Goal: Information Seeking & Learning: Learn about a topic

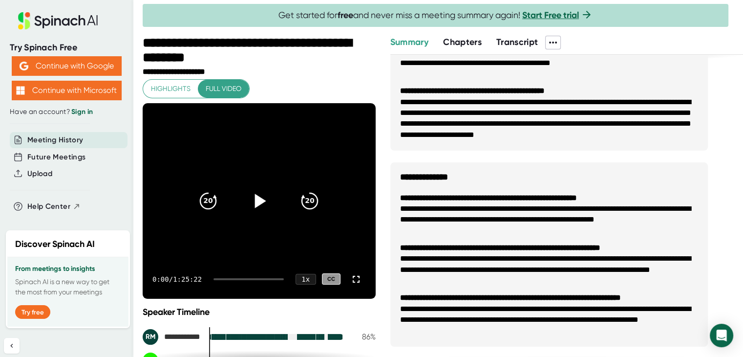
click at [249, 204] on icon at bounding box center [259, 200] width 24 height 24
click at [252, 278] on div at bounding box center [249, 279] width 70 height 2
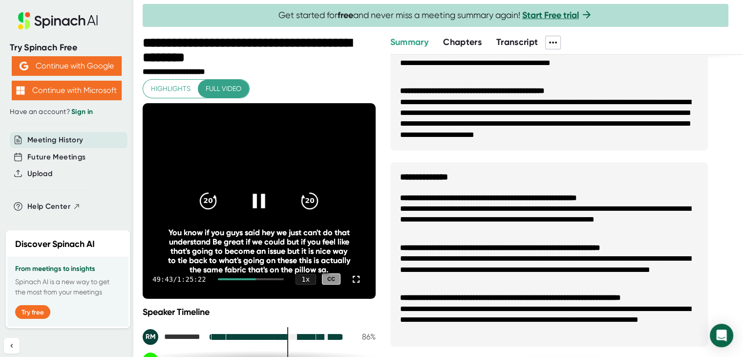
click at [265, 278] on div at bounding box center [251, 279] width 66 height 2
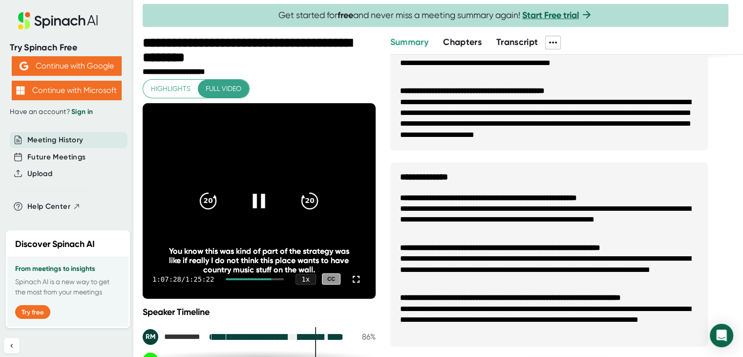
click at [248, 279] on div "1:07:28 / 1:25:22 1 x CC" at bounding box center [259, 278] width 233 height 39
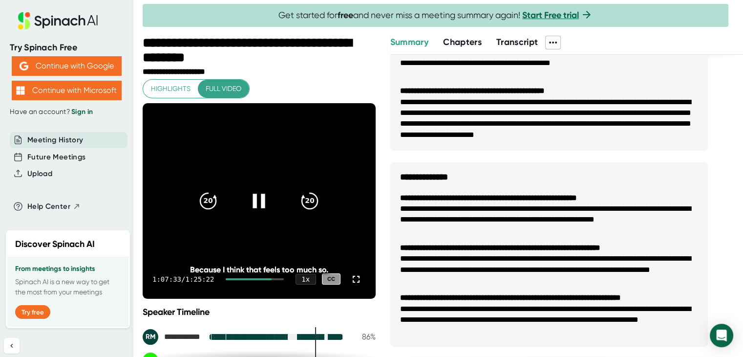
click at [243, 278] on div at bounding box center [248, 279] width 45 height 2
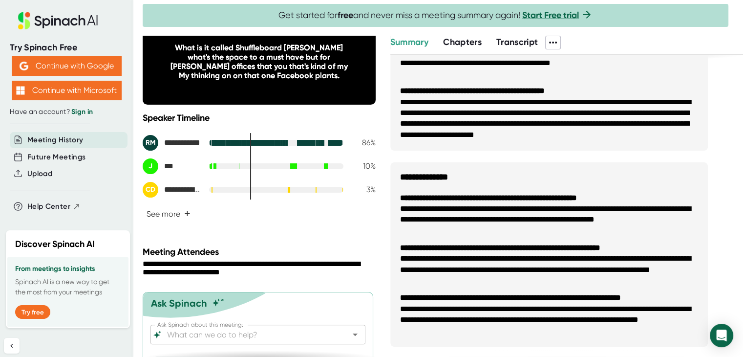
scroll to position [195, 0]
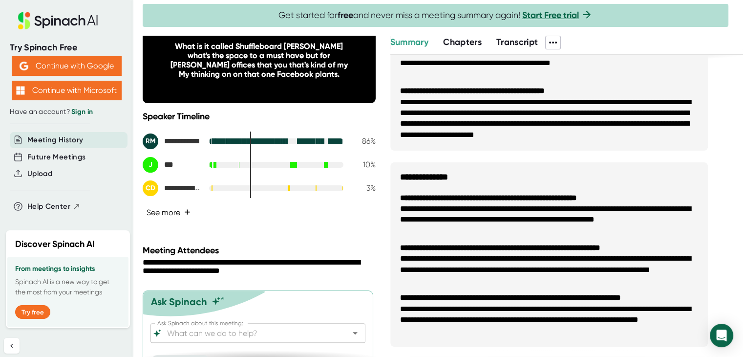
click at [189, 212] on span "+" at bounding box center [187, 212] width 6 height 8
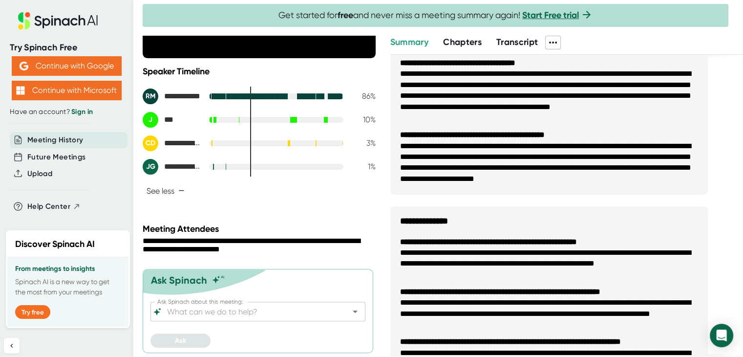
scroll to position [49, 0]
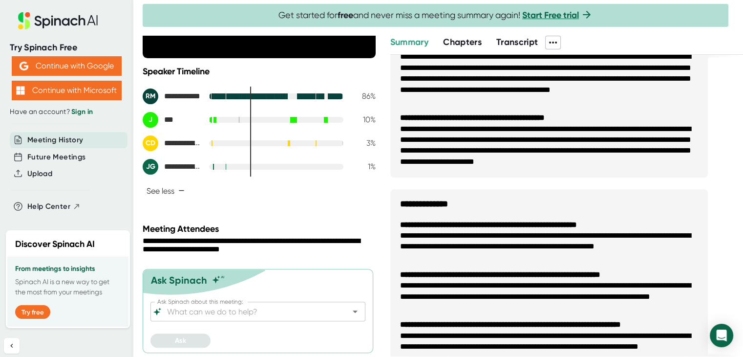
click at [449, 44] on span "Chapters" at bounding box center [462, 42] width 39 height 11
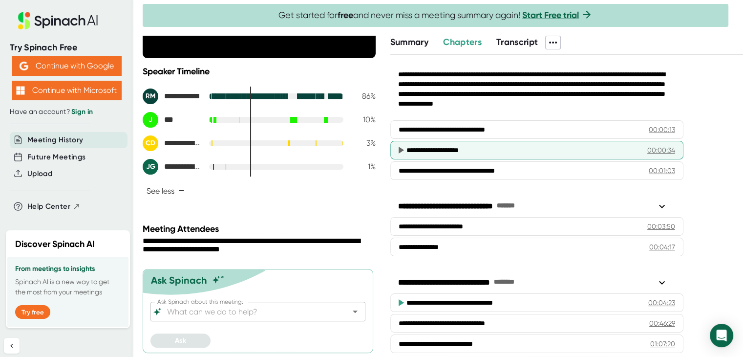
scroll to position [24, 0]
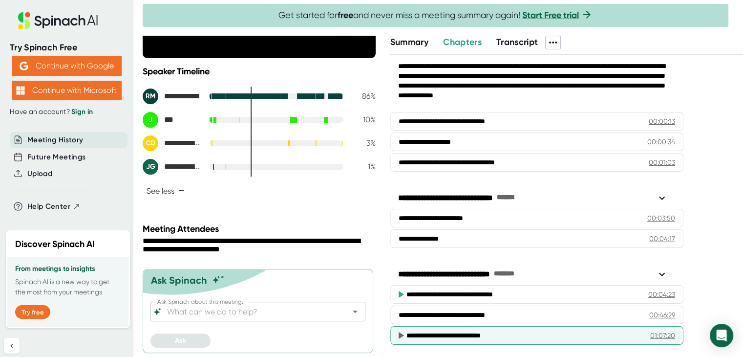
click at [438, 334] on div "**********" at bounding box center [521, 335] width 229 height 10
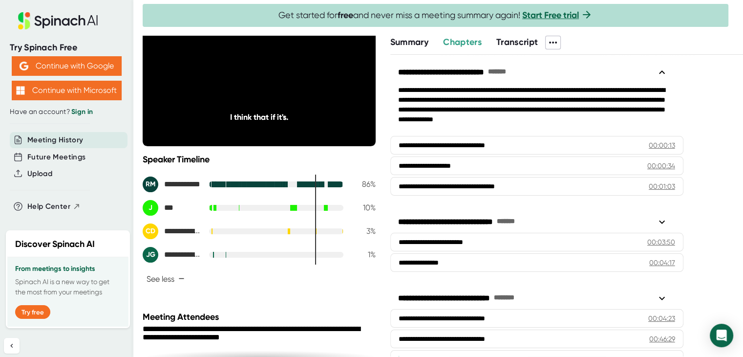
scroll to position [0, 0]
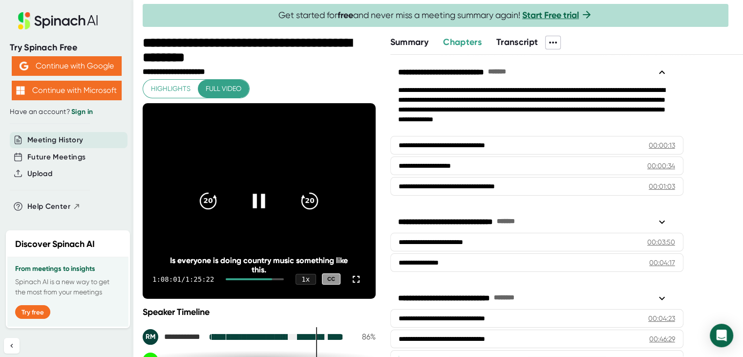
click at [263, 204] on icon at bounding box center [259, 200] width 24 height 24
click at [306, 279] on div "1 x" at bounding box center [305, 278] width 21 height 11
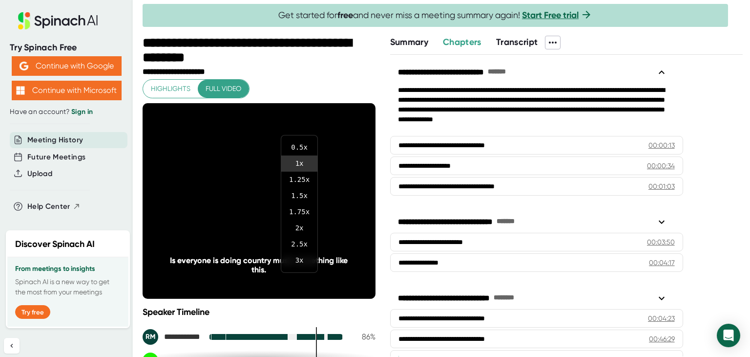
click at [343, 306] on div at bounding box center [375, 178] width 750 height 357
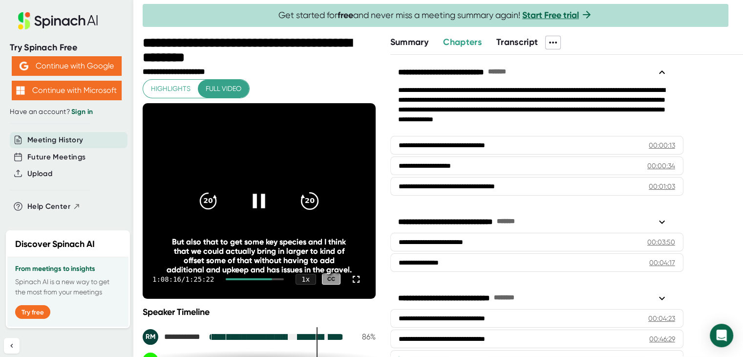
click at [306, 202] on icon "20" at bounding box center [310, 200] width 24 height 24
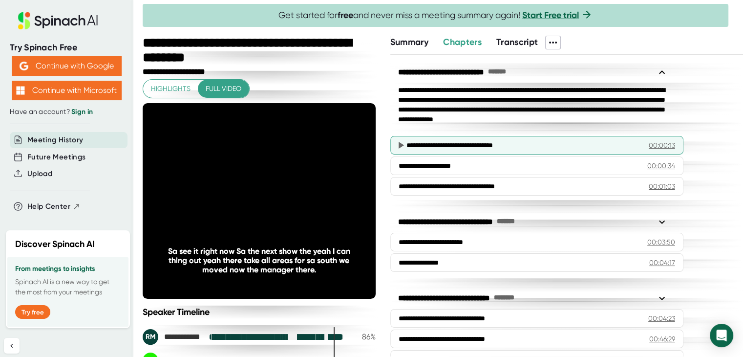
scroll to position [24, 0]
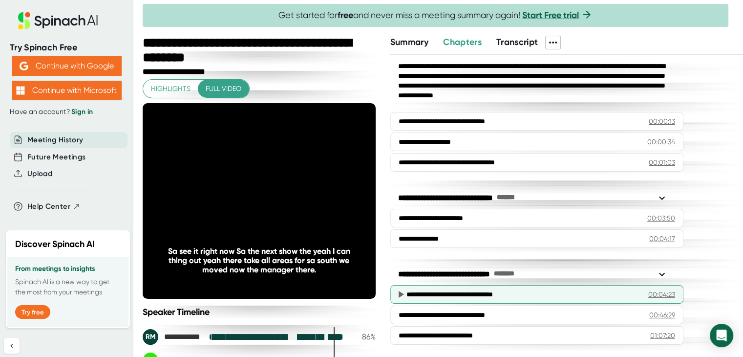
click at [476, 290] on div "**********" at bounding box center [520, 294] width 227 height 10
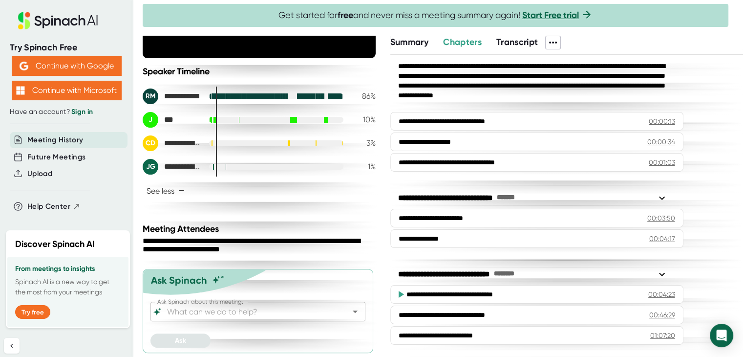
scroll to position [0, 0]
click at [241, 321] on div "Ask Spinach about this meeting: Ask Spinach about this meeting:" at bounding box center [257, 313] width 215 height 24
click at [244, 313] on input "Ask Spinach about this meeting:" at bounding box center [249, 311] width 169 height 14
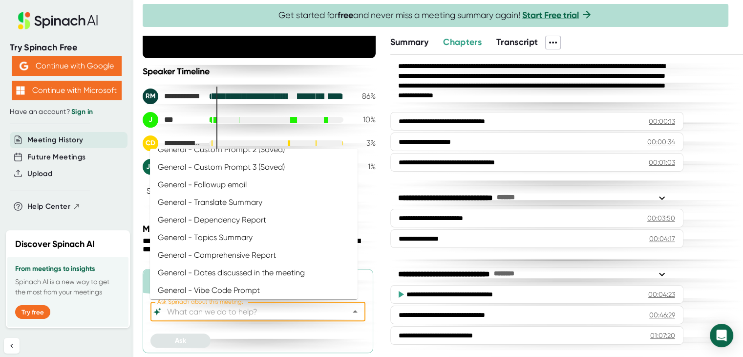
scroll to position [27, 0]
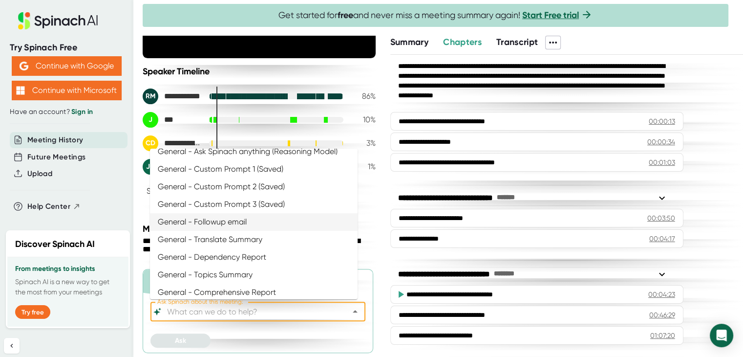
click at [379, 196] on div "**********" at bounding box center [443, 196] width 600 height 321
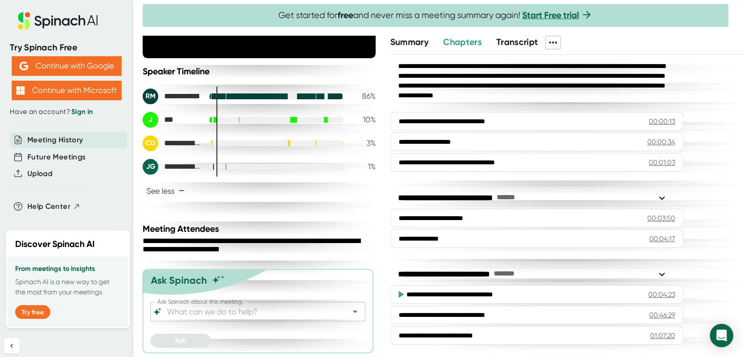
click at [196, 236] on div "**********" at bounding box center [257, 245] width 228 height 18
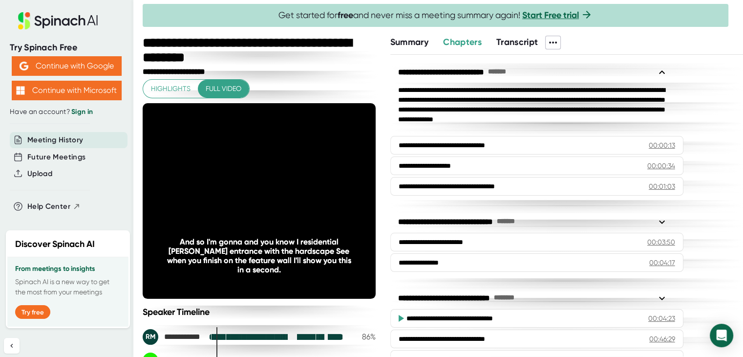
scroll to position [0, 0]
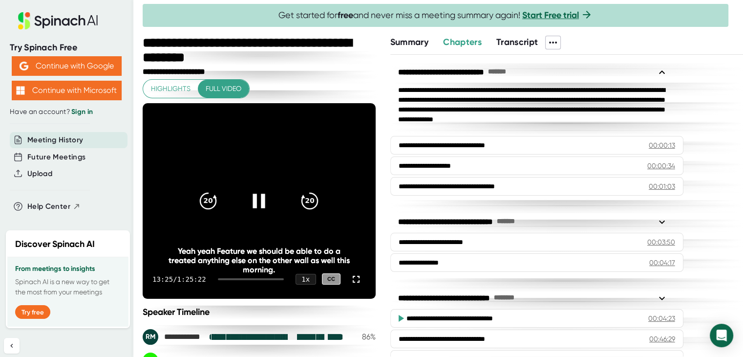
click at [250, 195] on icon at bounding box center [259, 200] width 24 height 24
